Goal: Task Accomplishment & Management: Manage account settings

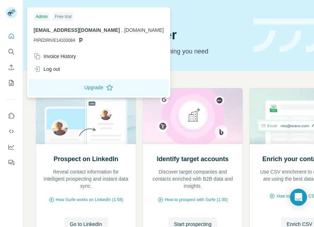
click at [53, 68] on div "Log out" at bounding box center [47, 68] width 27 height 7
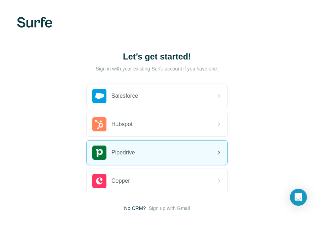
click at [159, 160] on div "Pipedrive" at bounding box center [157, 152] width 141 height 24
click at [220, 152] on icon at bounding box center [219, 152] width 8 height 8
